Goal: Information Seeking & Learning: Find specific fact

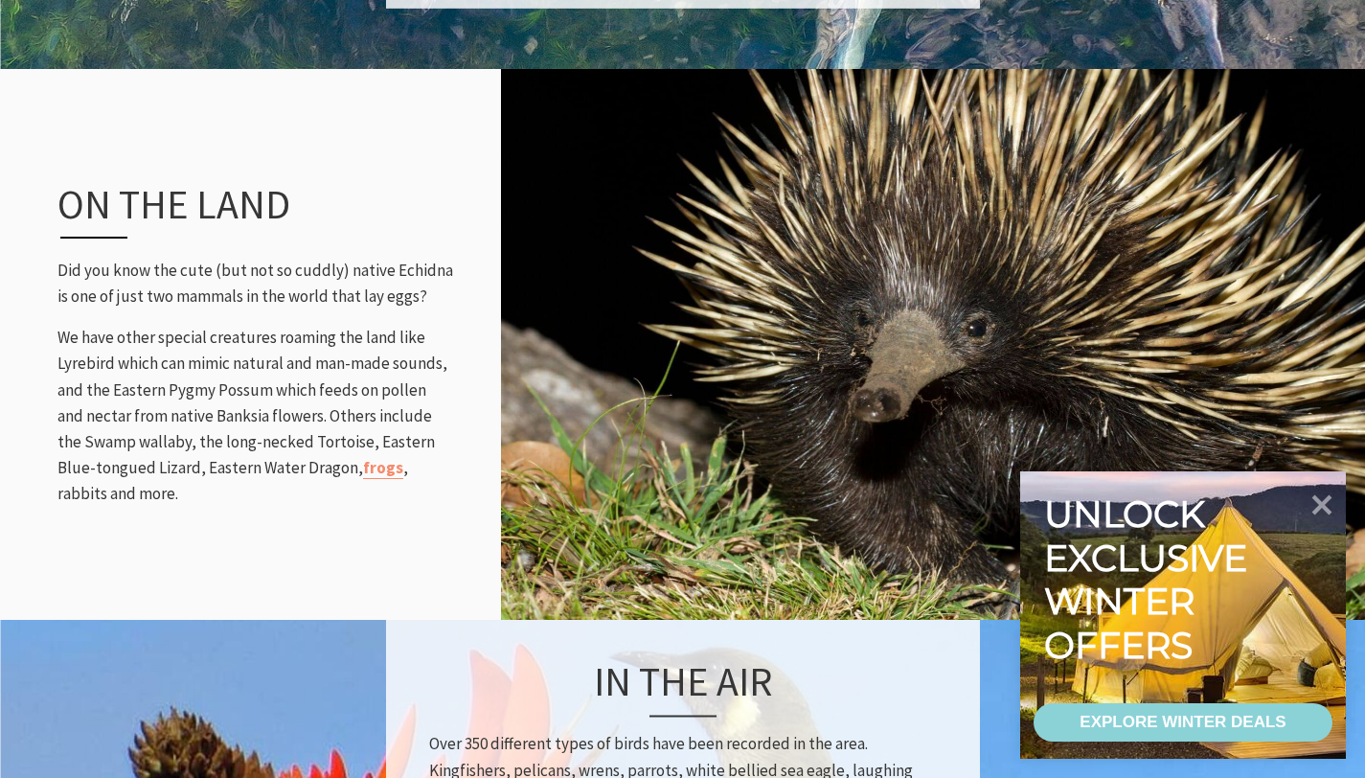
scroll to position [691, 1389]
click at [434, 324] on p "We have other special creatures roaming the land like Lyrebird which can mimic …" at bounding box center [255, 415] width 396 height 182
drag, startPoint x: 119, startPoint y: 352, endPoint x: 186, endPoint y: 350, distance: 67.1
click at [186, 350] on p "We have other special creatures roaming the land like Lyrebird which can mimic …" at bounding box center [255, 415] width 396 height 182
click at [171, 346] on p "We have other special creatures roaming the land like Lyrebird which can mimic …" at bounding box center [255, 415] width 396 height 182
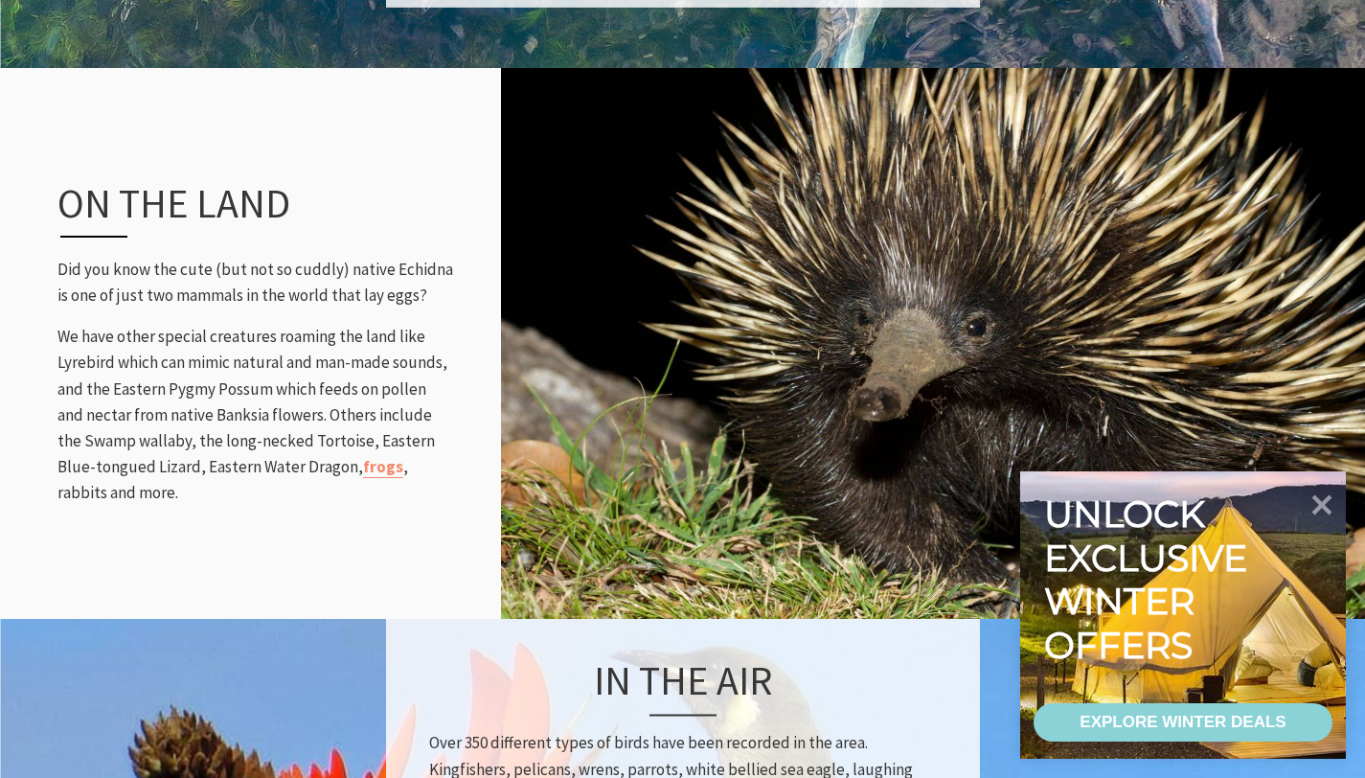
click at [135, 345] on p "We have other special creatures roaming the land like Lyrebird which can mimic …" at bounding box center [255, 415] width 396 height 182
drag, startPoint x: 112, startPoint y: 352, endPoint x: 264, endPoint y: 356, distance: 152.3
click at [264, 356] on p "We have other special creatures roaming the land like Lyrebird which can mimic …" at bounding box center [255, 415] width 396 height 182
copy p "Eastern Pygmy Possum"
click at [261, 432] on p "We have other special creatures roaming the land like Lyrebird which can mimic …" at bounding box center [255, 415] width 396 height 182
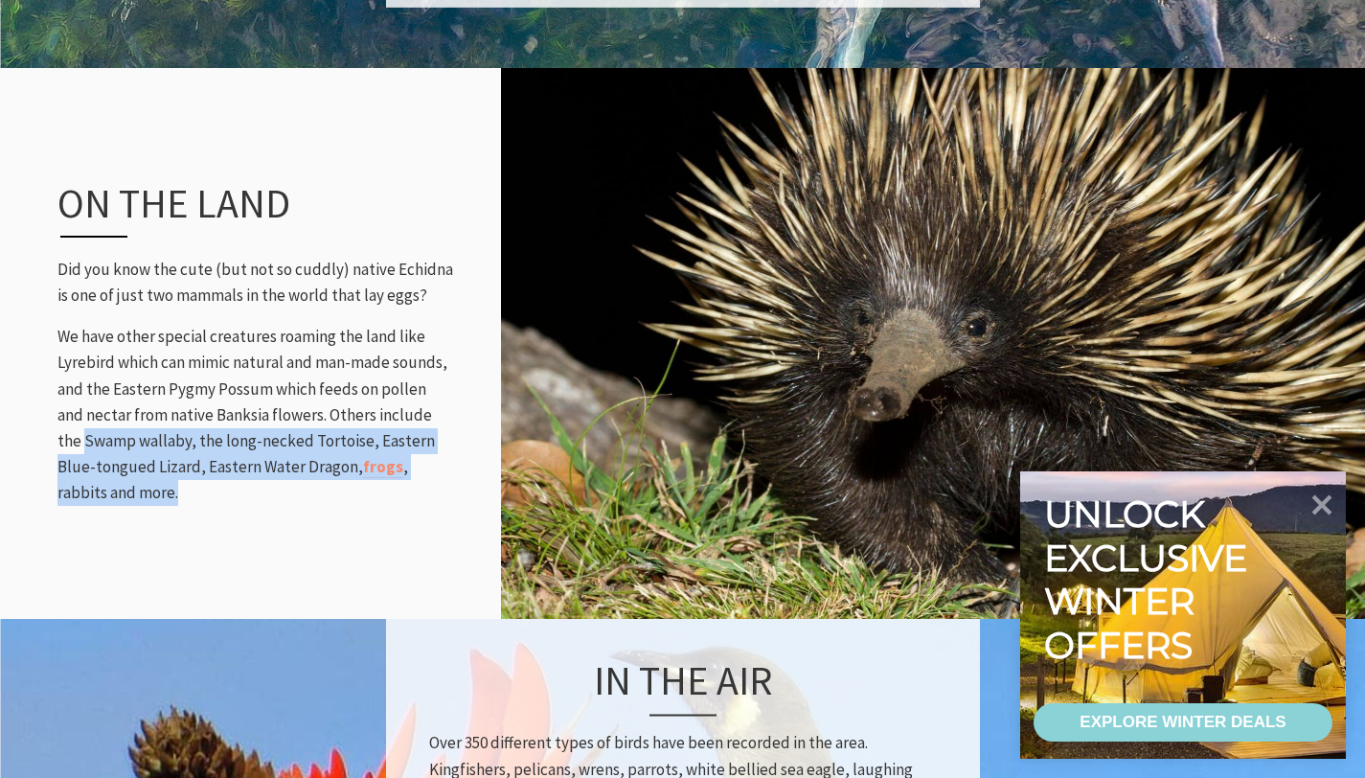
drag, startPoint x: 49, startPoint y: 407, endPoint x: 236, endPoint y: 458, distance: 193.5
click at [236, 458] on div "On the land Did you know the cute (but not so cuddly) native [GEOGRAPHIC_DATA] …" at bounding box center [255, 342] width 434 height 403
click at [231, 453] on p "We have other special creatures roaming the land like Lyrebird which can mimic …" at bounding box center [255, 415] width 396 height 182
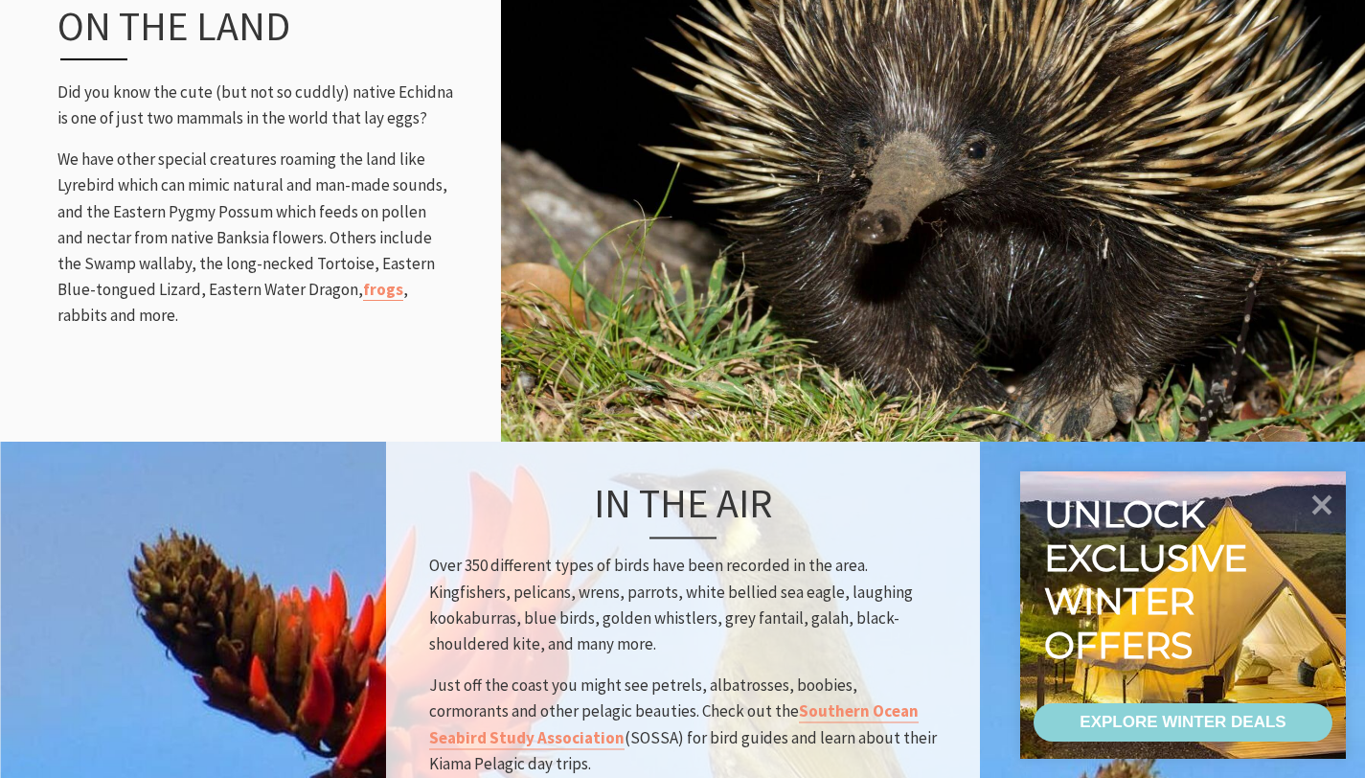
scroll to position [2293, 0]
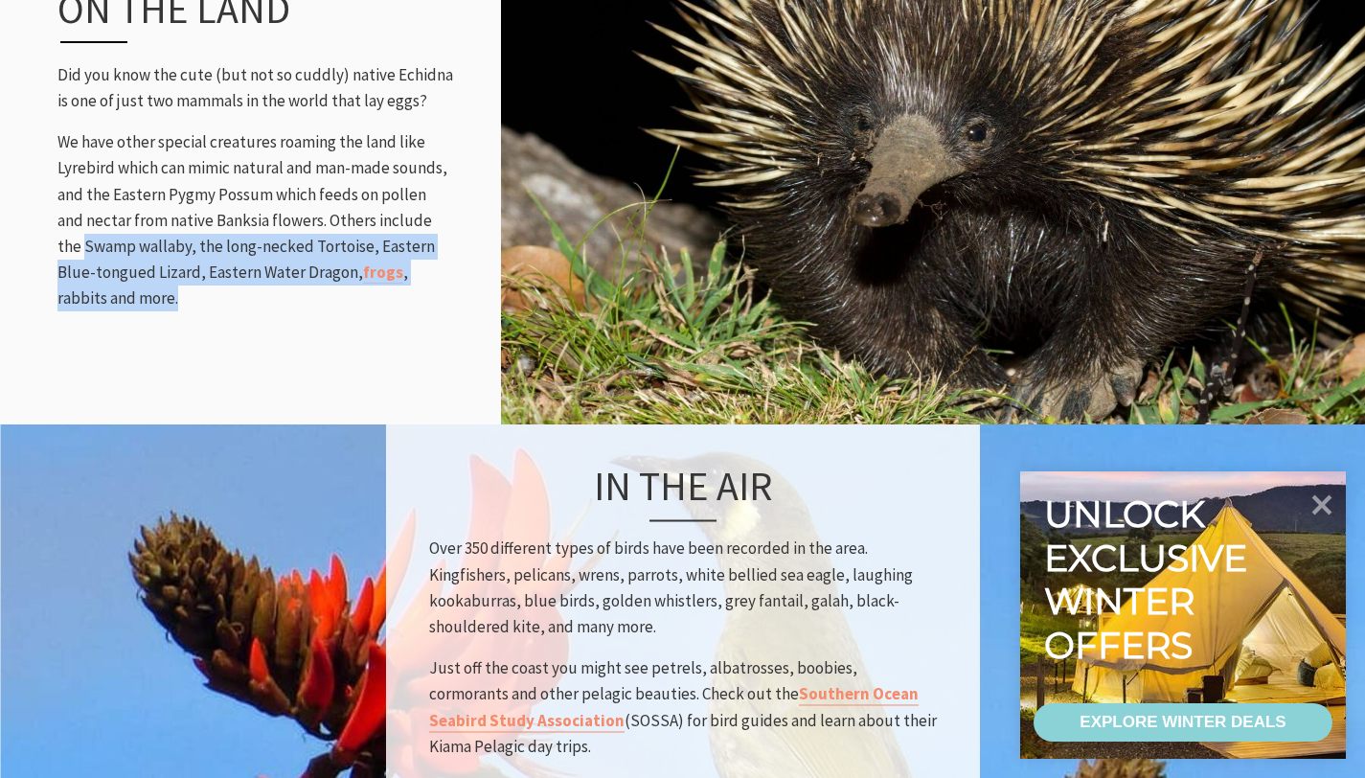
drag, startPoint x: 307, startPoint y: 254, endPoint x: 0, endPoint y: 217, distance: 309.6
click at [0, 217] on div "On the land Did you know the cute (but not so cuddly) native [GEOGRAPHIC_DATA] …" at bounding box center [682, 149] width 1365 height 551
click at [126, 271] on p "We have other special creatures roaming the land like Lyrebird which can mimic …" at bounding box center [255, 220] width 396 height 182
drag, startPoint x: 50, startPoint y: 216, endPoint x: 252, endPoint y: 257, distance: 206.1
click at [252, 257] on div "On the land Did you know the cute (but not so cuddly) native [GEOGRAPHIC_DATA] …" at bounding box center [255, 147] width 434 height 403
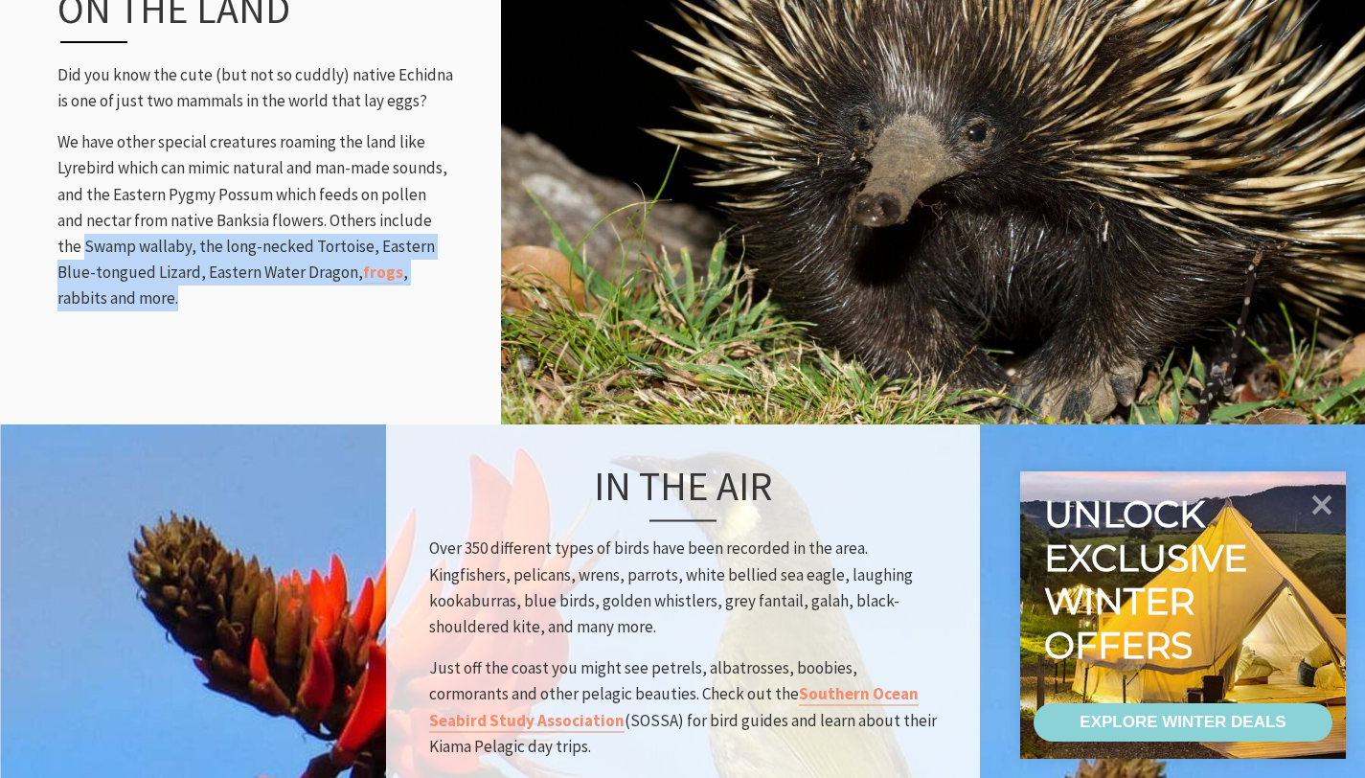
click at [252, 257] on p "We have other special creatures roaming the land like Lyrebird which can mimic …" at bounding box center [255, 220] width 396 height 182
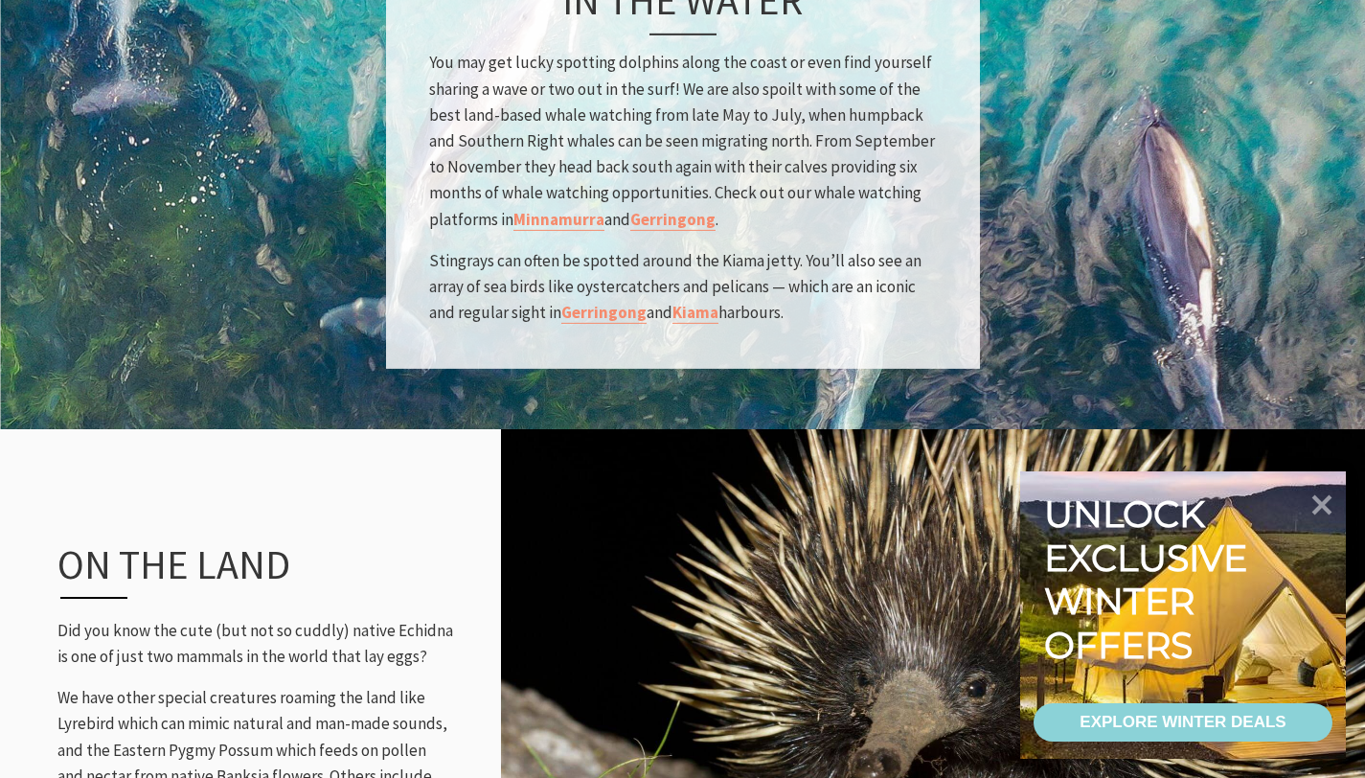
scroll to position [1841, 0]
